Goal: Transaction & Acquisition: Purchase product/service

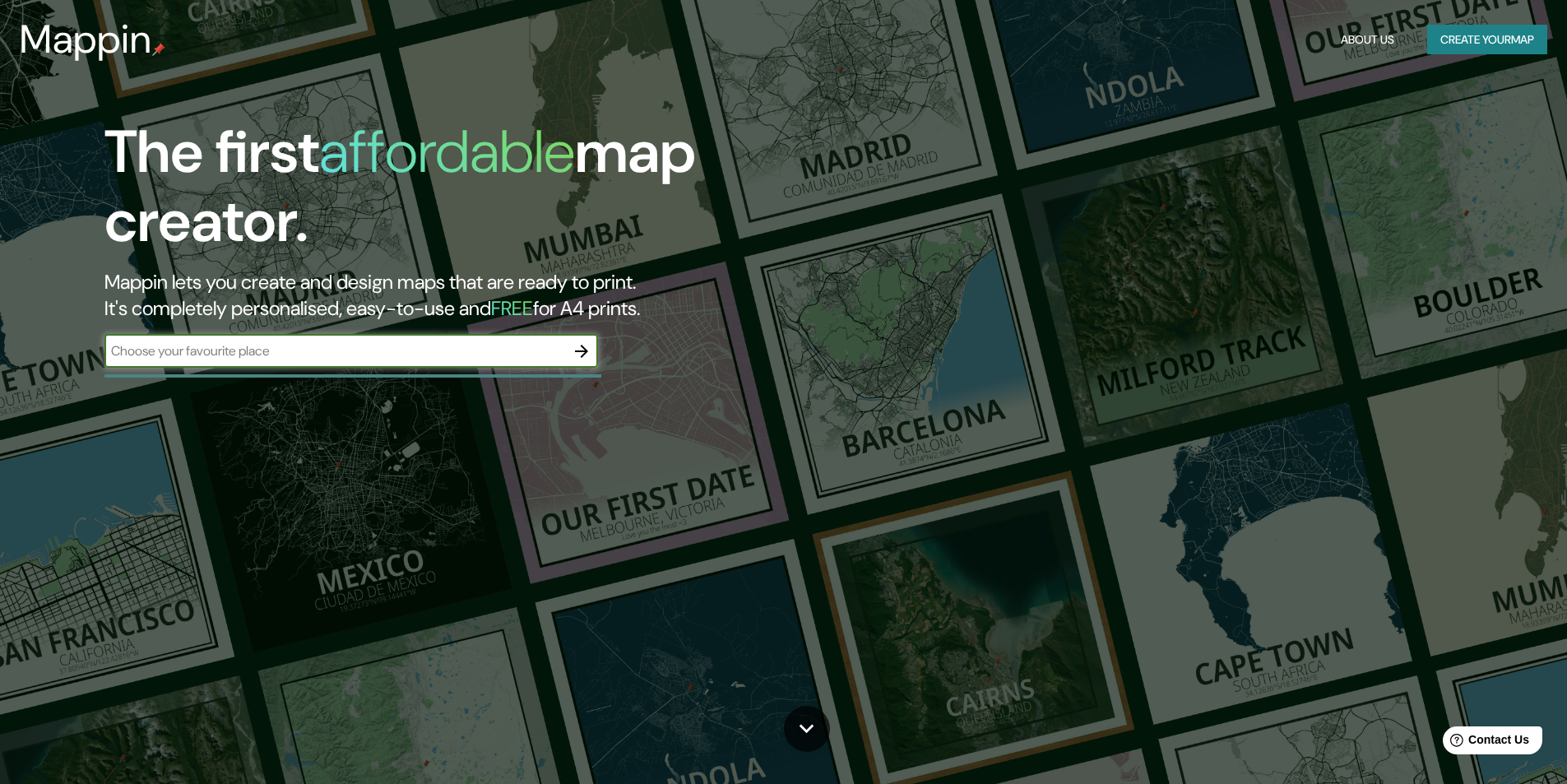
click at [241, 350] on input "text" at bounding box center [335, 350] width 461 height 19
type input "lenggeng negeri sembilan [GEOGRAPHIC_DATA]"
click at [587, 357] on icon "button" at bounding box center [582, 351] width 20 height 20
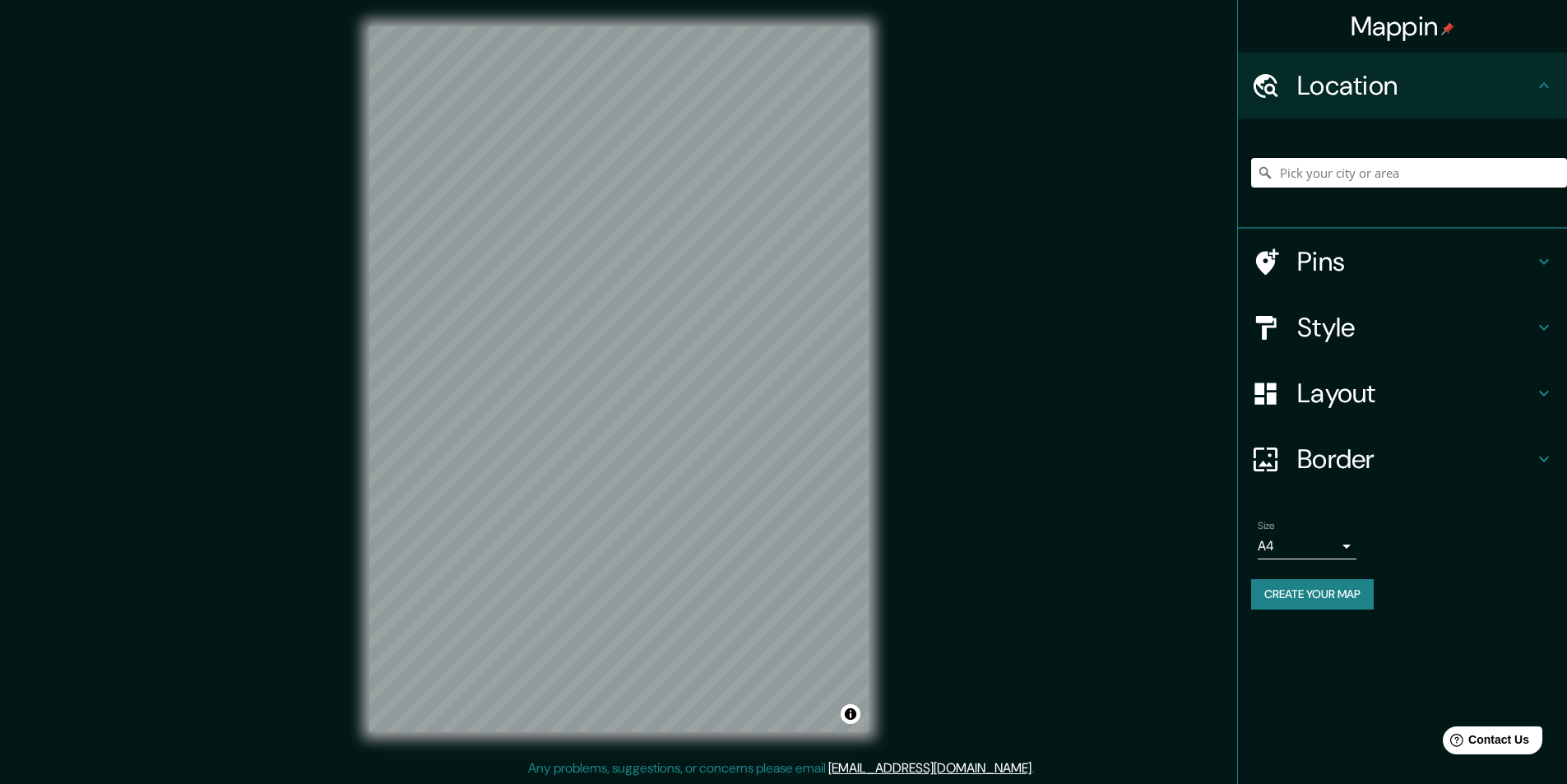
click at [1327, 169] on input "Pick your city or area" at bounding box center [1409, 173] width 316 height 30
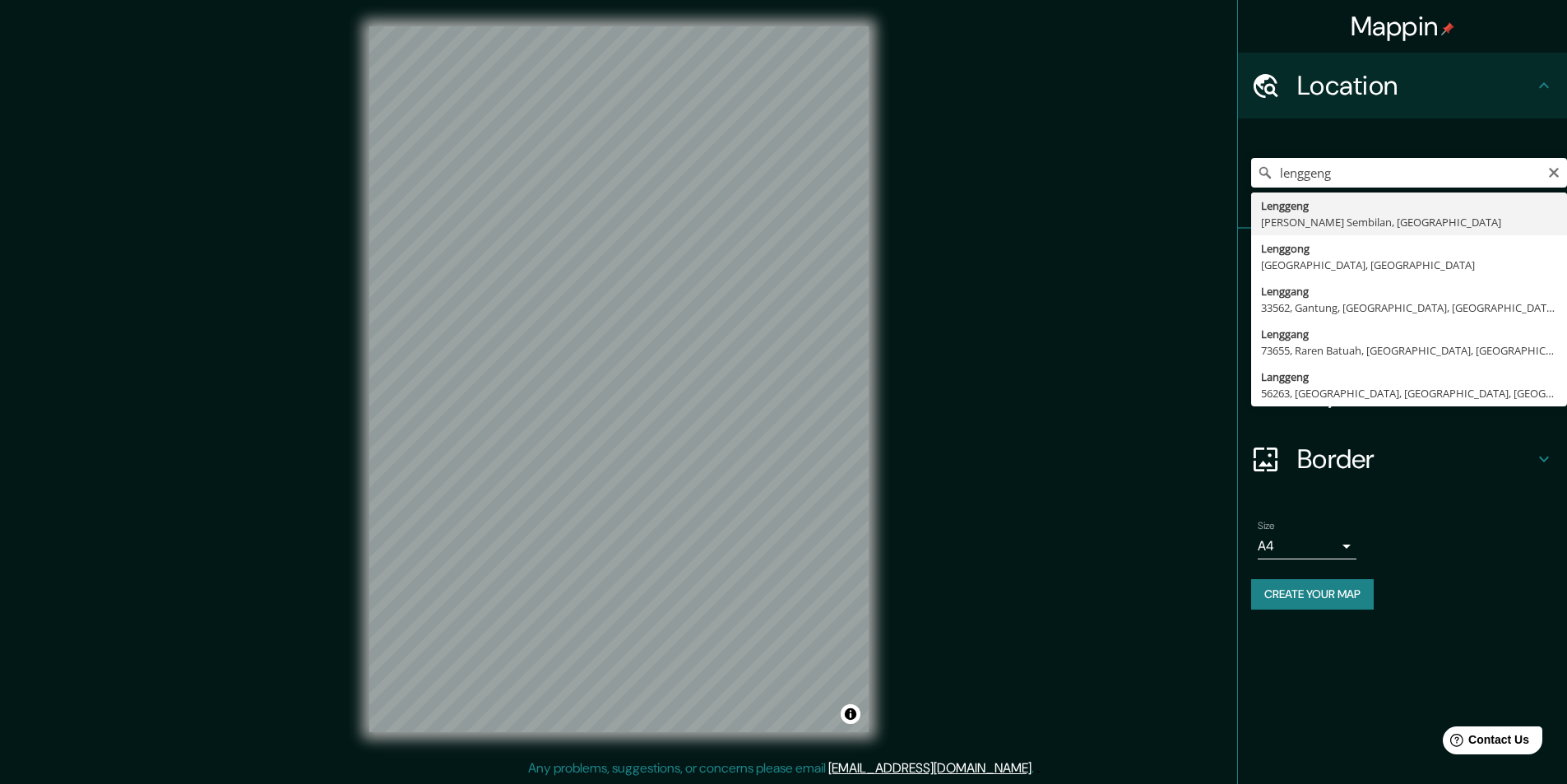
type input "Lenggeng, [PERSON_NAME] Sembilan, [GEOGRAPHIC_DATA]"
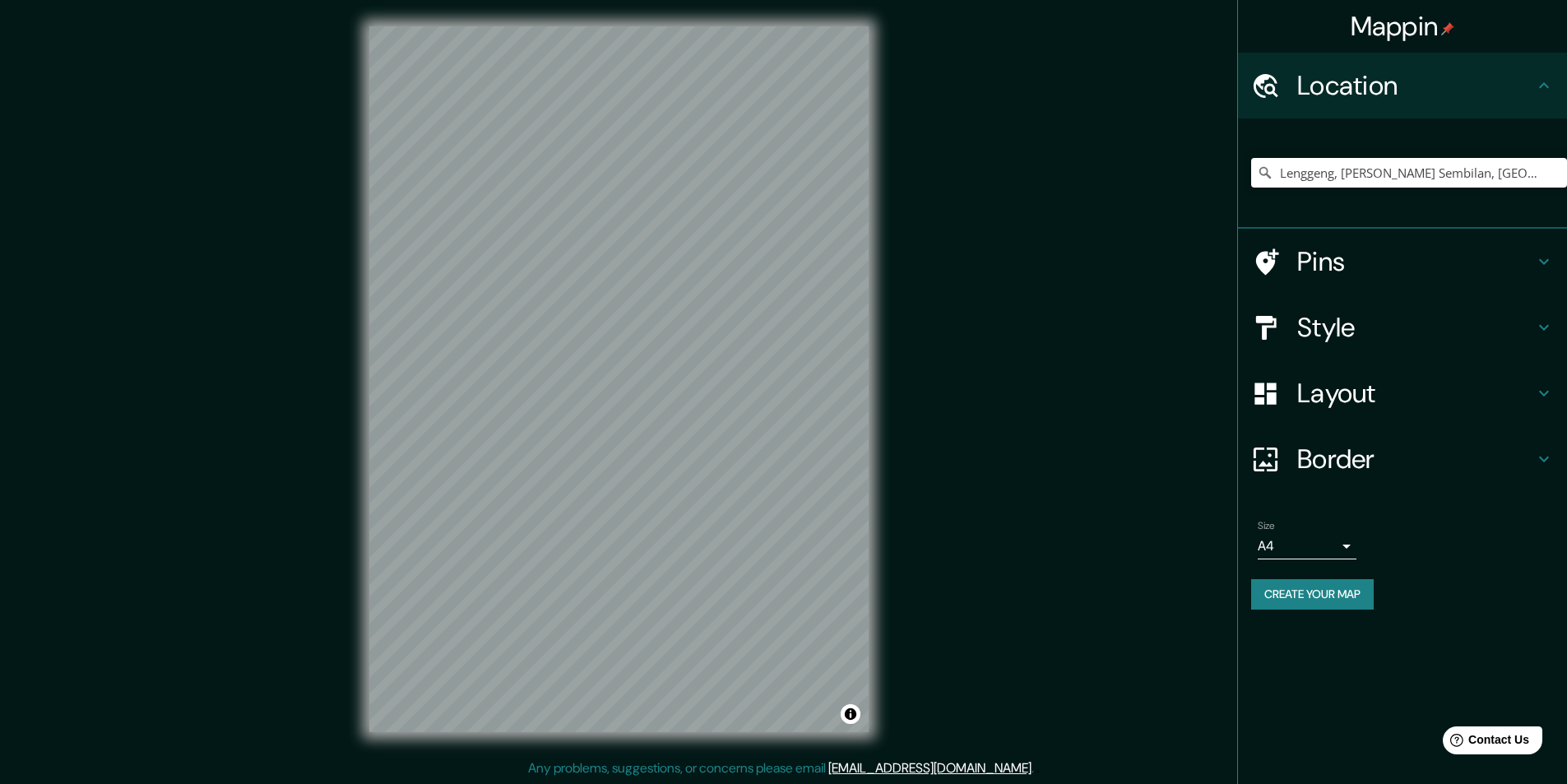
click at [1540, 394] on icon at bounding box center [1545, 393] width 20 height 20
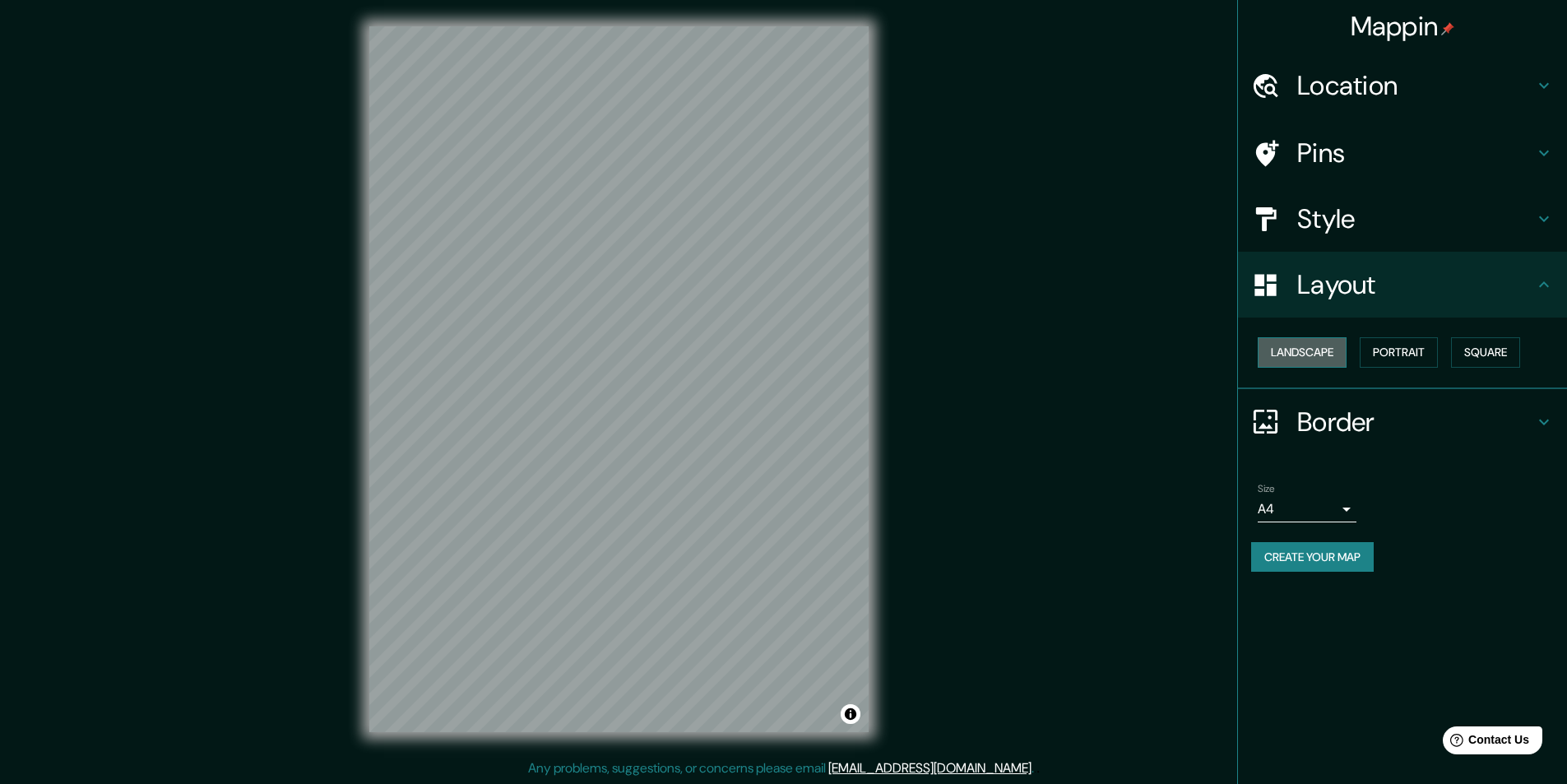
click at [1313, 358] on button "Landscape" at bounding box center [1302, 352] width 89 height 31
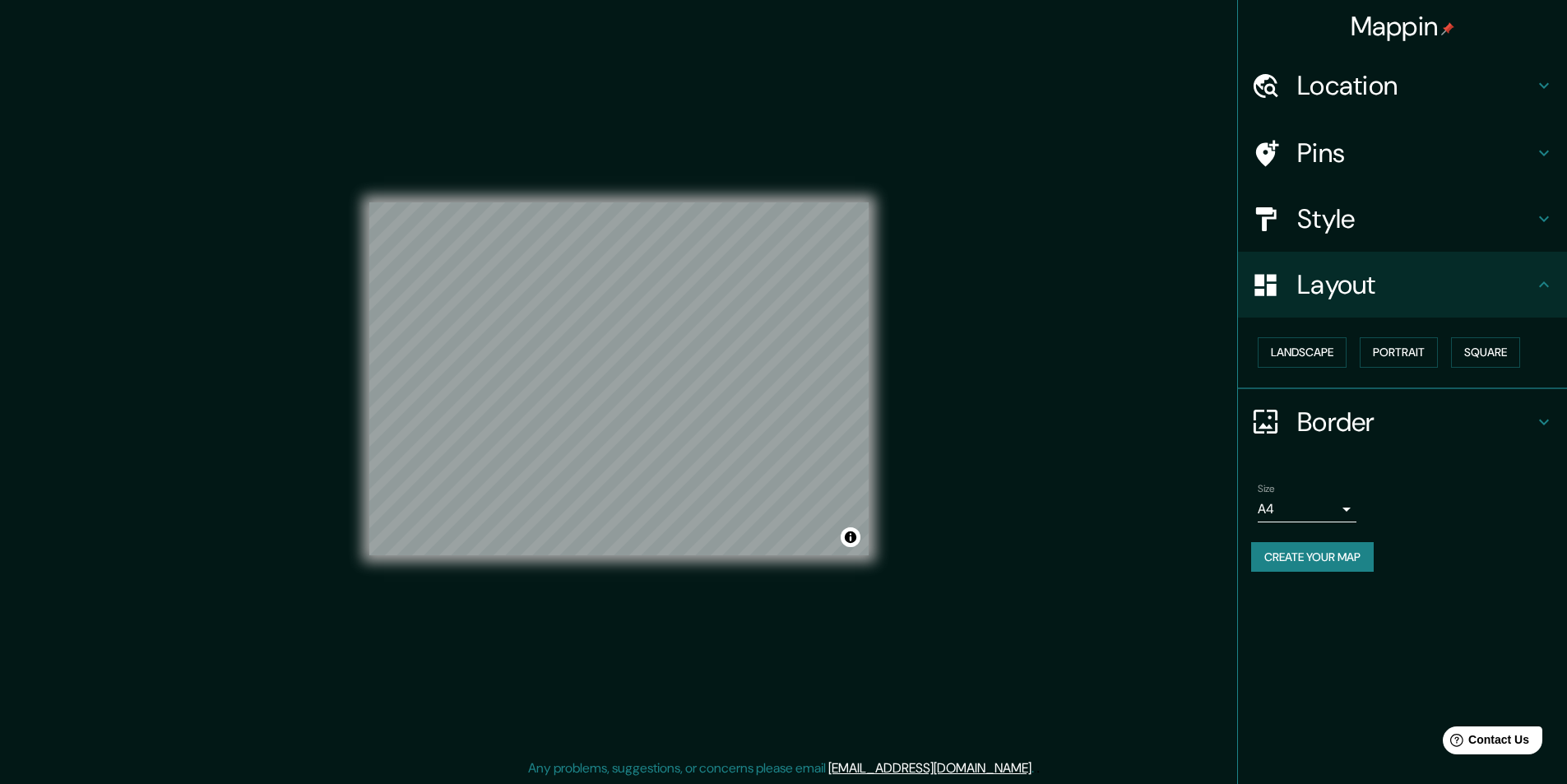
click at [1348, 224] on h4 "Style" at bounding box center [1416, 219] width 237 height 33
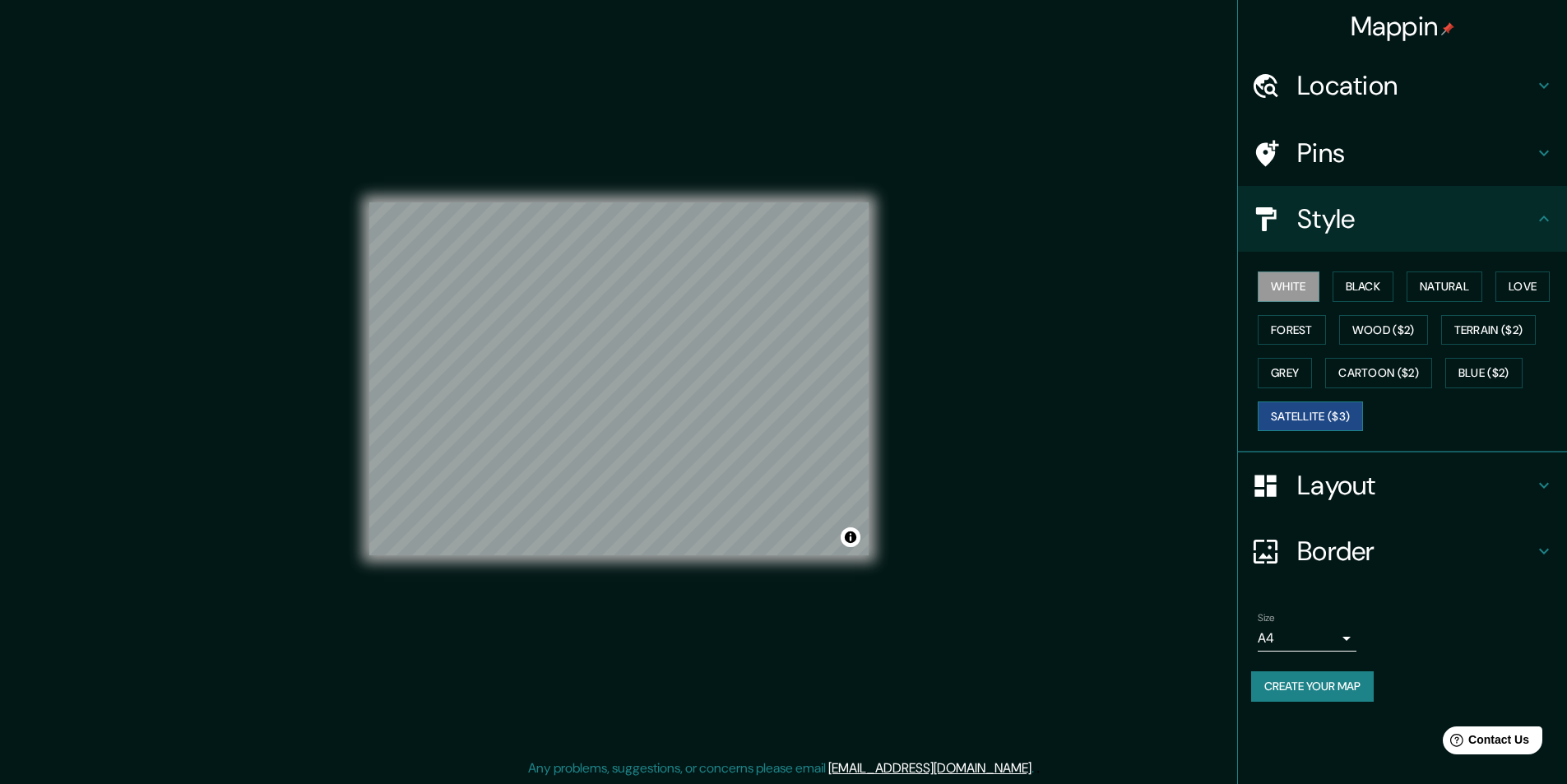
click at [1318, 418] on button "Satellite ($3)" at bounding box center [1310, 416] width 106 height 31
click at [1301, 292] on button "White" at bounding box center [1289, 287] width 61 height 31
click at [1357, 289] on button "Black" at bounding box center [1363, 287] width 61 height 31
click at [1460, 284] on button "Natural" at bounding box center [1444, 287] width 76 height 31
click at [1528, 285] on button "Love" at bounding box center [1522, 287] width 54 height 31
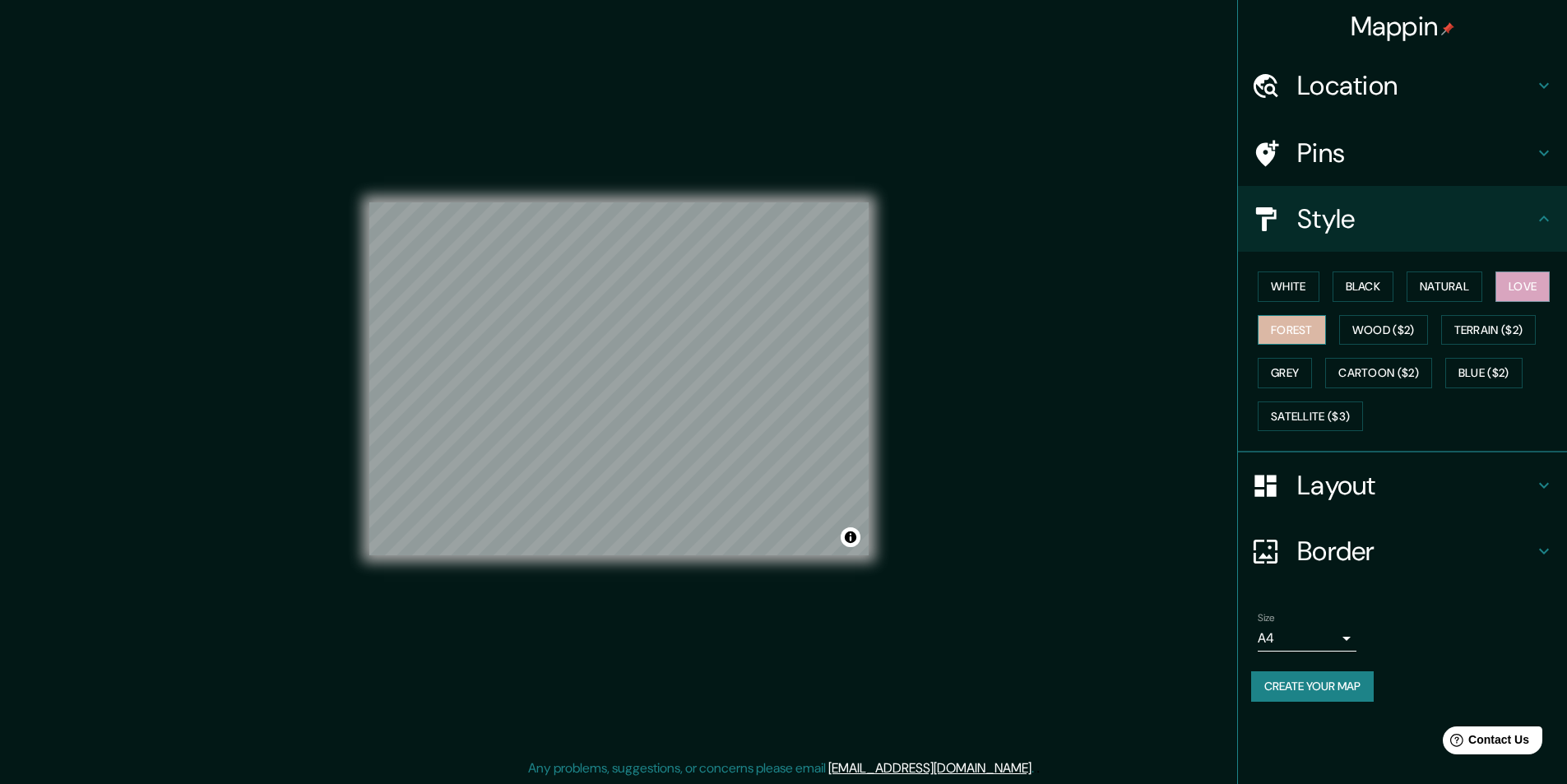
click at [1309, 332] on button "Forest" at bounding box center [1292, 330] width 68 height 31
click at [1413, 339] on button "Wood ($2)" at bounding box center [1383, 330] width 89 height 31
click at [1456, 334] on button "Terrain ($2)" at bounding box center [1489, 330] width 96 height 31
click at [1303, 365] on button "Grey" at bounding box center [1285, 373] width 54 height 31
click at [1368, 379] on button "Cartoon ($2)" at bounding box center [1378, 373] width 107 height 31
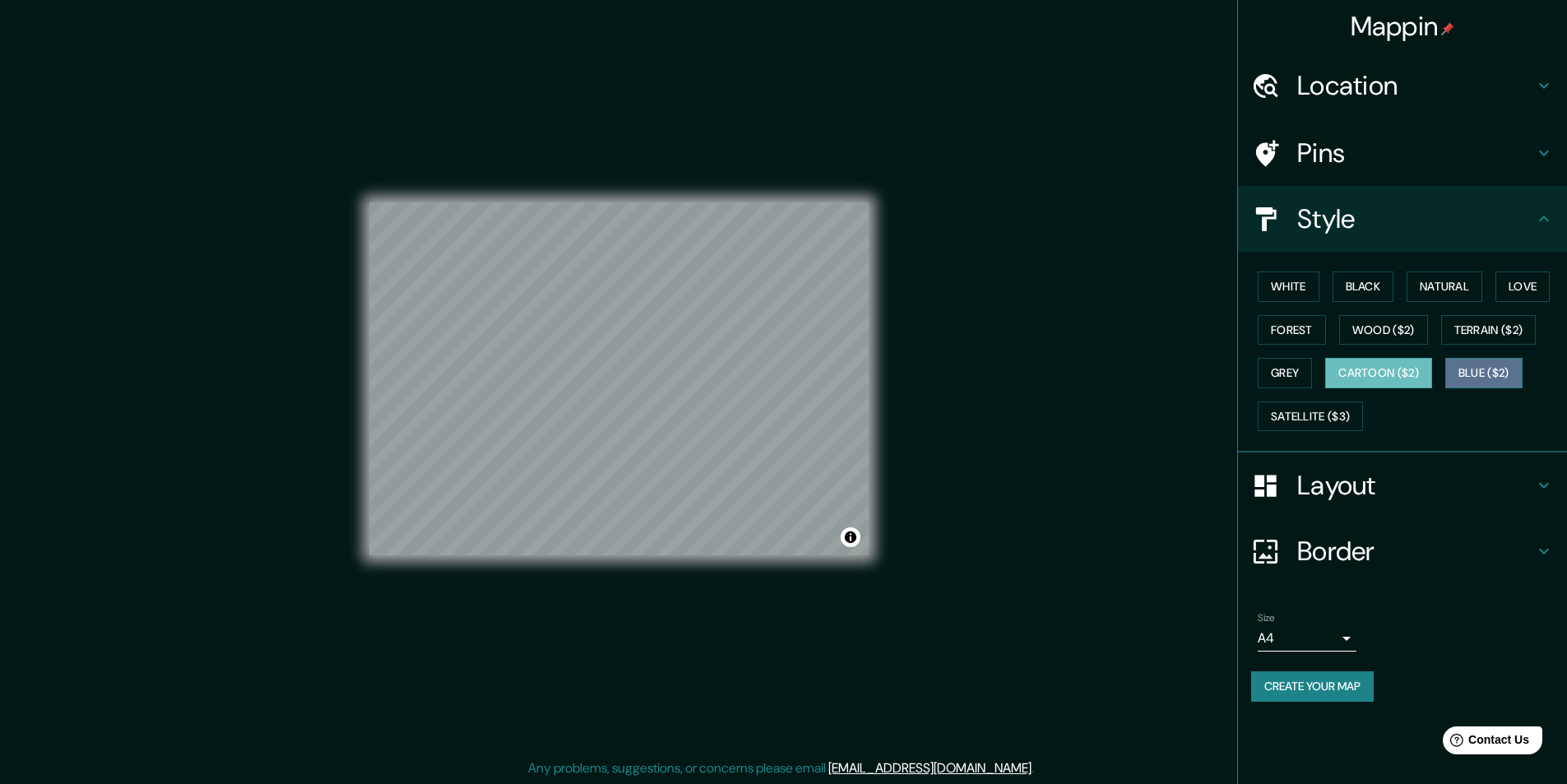
click at [1495, 383] on button "Blue ($2)" at bounding box center [1484, 373] width 77 height 31
